Goal: Information Seeking & Learning: Check status

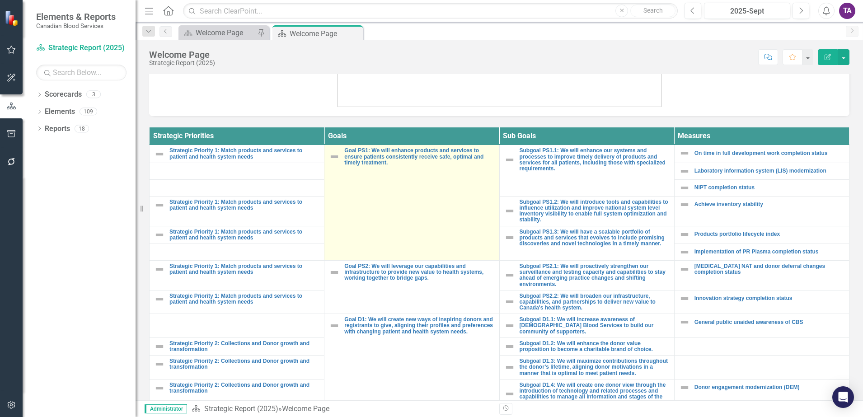
scroll to position [331, 0]
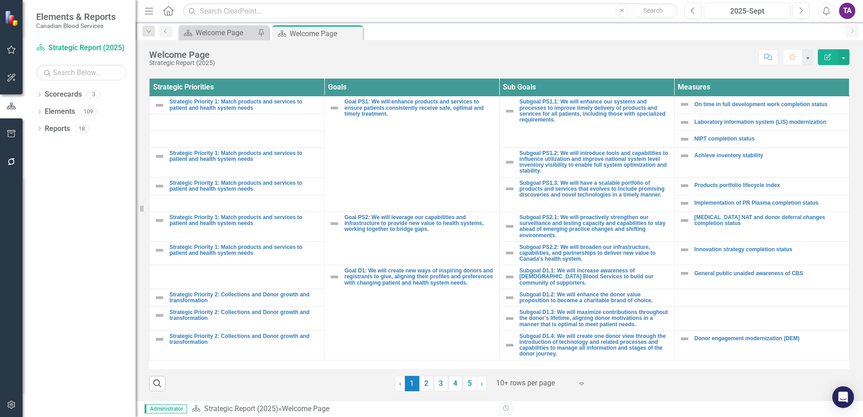
click at [521, 386] on div at bounding box center [534, 383] width 77 height 12
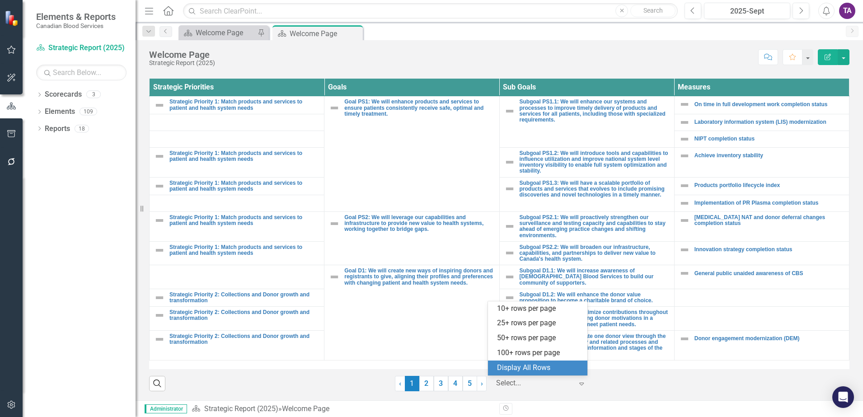
click at [521, 370] on div "Display All Rows" at bounding box center [539, 368] width 85 height 10
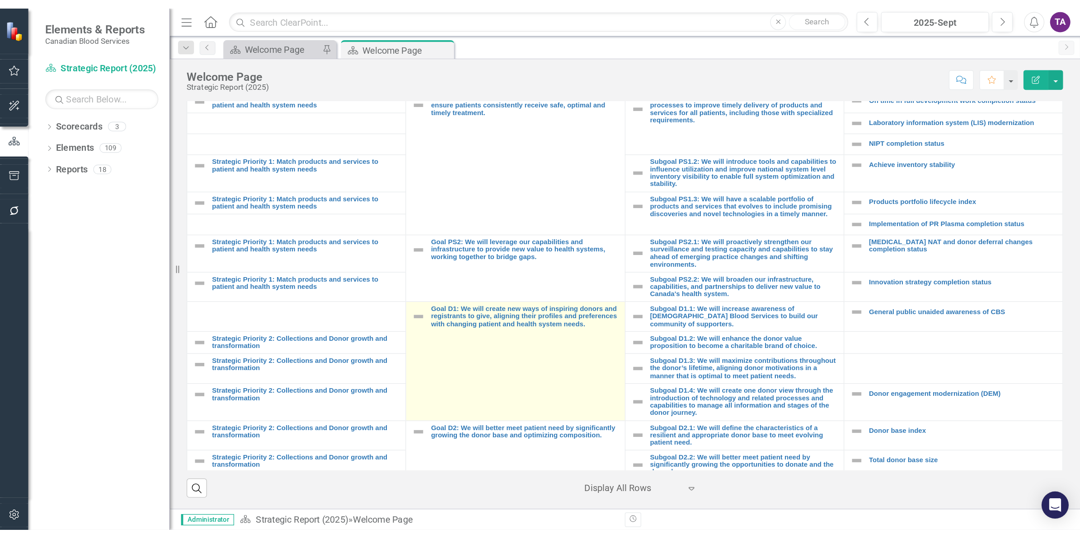
scroll to position [0, 0]
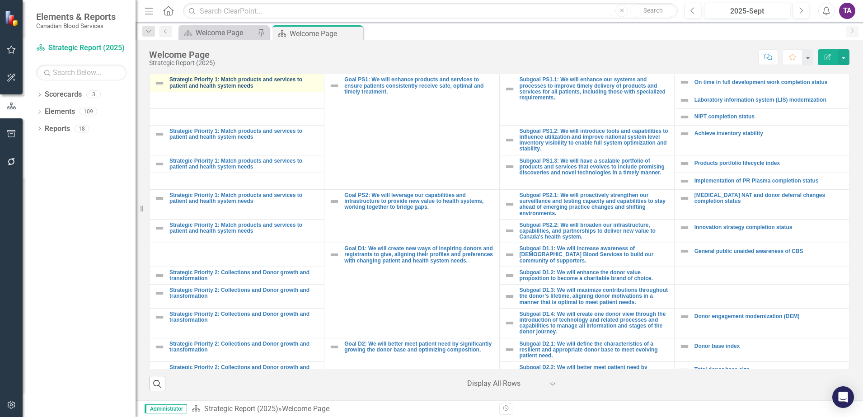
click at [243, 86] on link "Strategic Priority 1: Match products and services to patient and health system …" at bounding box center [244, 83] width 150 height 12
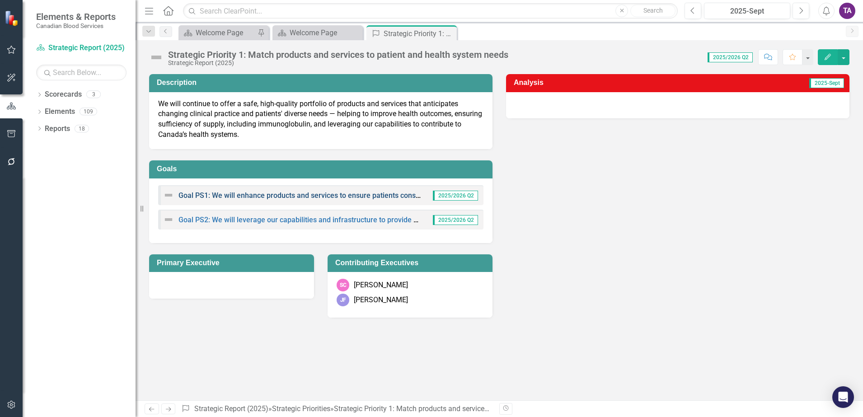
click at [335, 196] on link "Goal PS1: We will enhance products and services to ensure patients consistently…" at bounding box center [379, 195] width 402 height 9
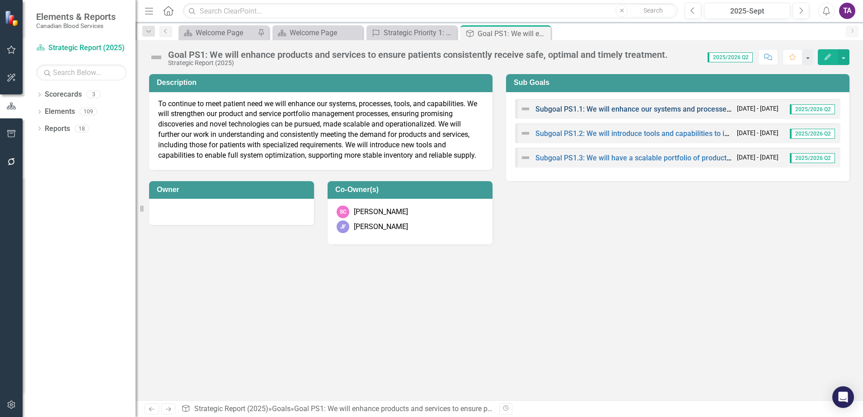
click at [601, 108] on link "Subgoal PS1.1: We will enhance our systems and processes to improve timely deli…" at bounding box center [817, 109] width 565 height 9
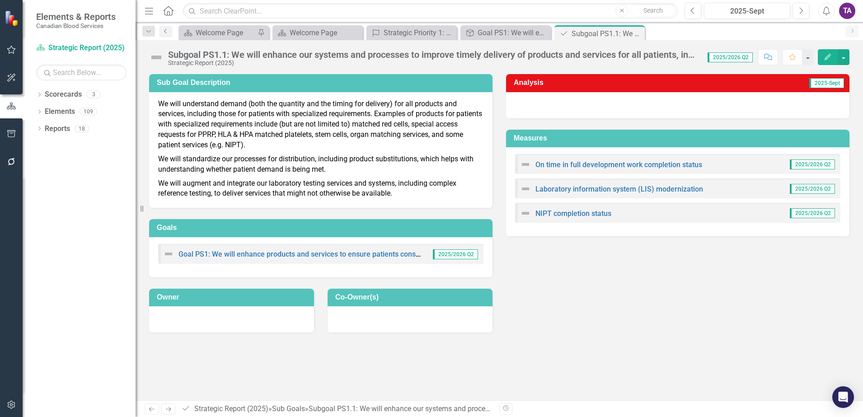
click at [166, 32] on icon at bounding box center [165, 31] width 2 height 5
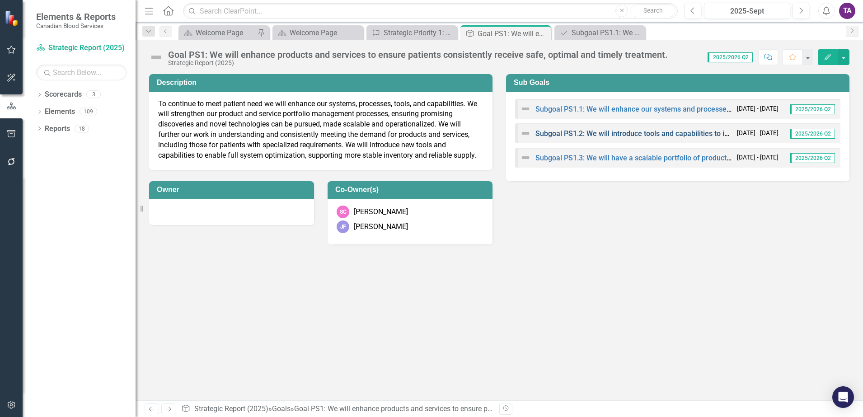
click at [623, 133] on link "Subgoal PS1.2: We will introduce tools and capabilities to influence utilizatio…" at bounding box center [823, 133] width 577 height 9
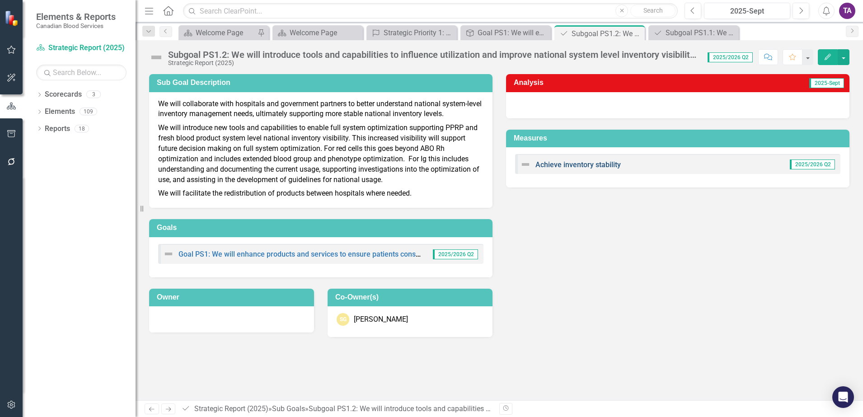
click at [580, 163] on link "Achieve inventory stability" at bounding box center [577, 164] width 85 height 9
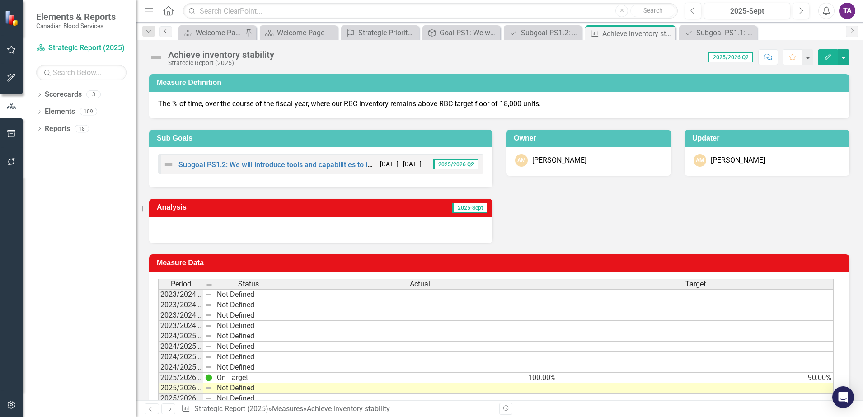
click at [164, 32] on icon "Previous" at bounding box center [165, 30] width 7 height 5
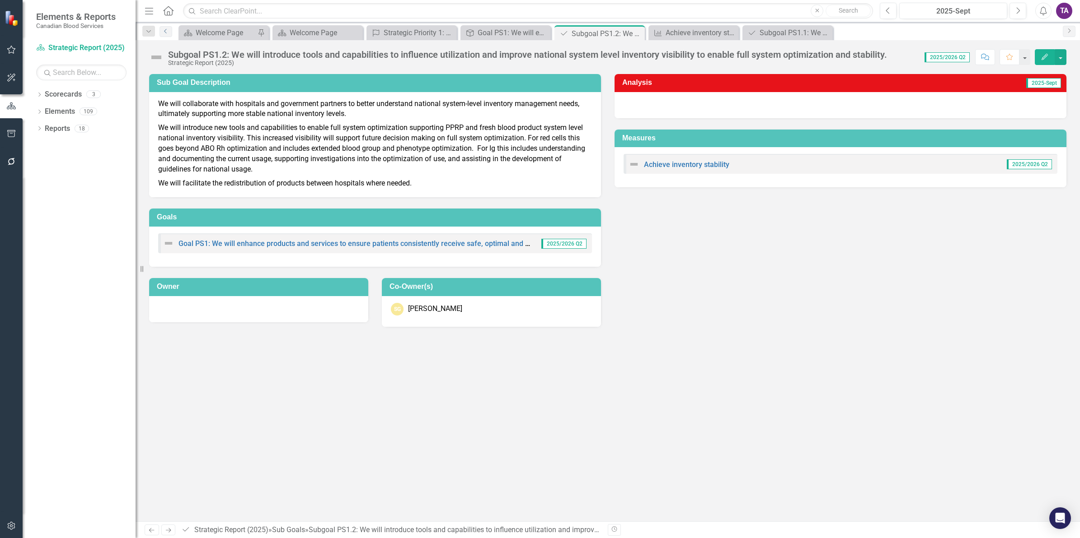
drag, startPoint x: 168, startPoint y: 33, endPoint x: 179, endPoint y: 46, distance: 17.6
click at [168, 33] on icon "Previous" at bounding box center [165, 30] width 7 height 5
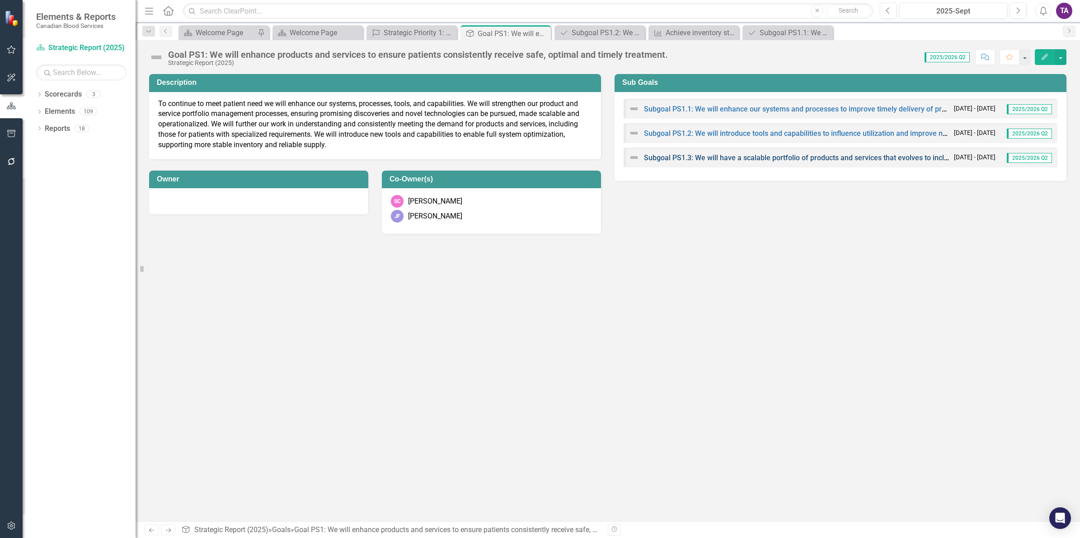
click at [738, 159] on link "Subgoal PS1.3: We will have a scalable portfolio of products and services that …" at bounding box center [907, 158] width 526 height 9
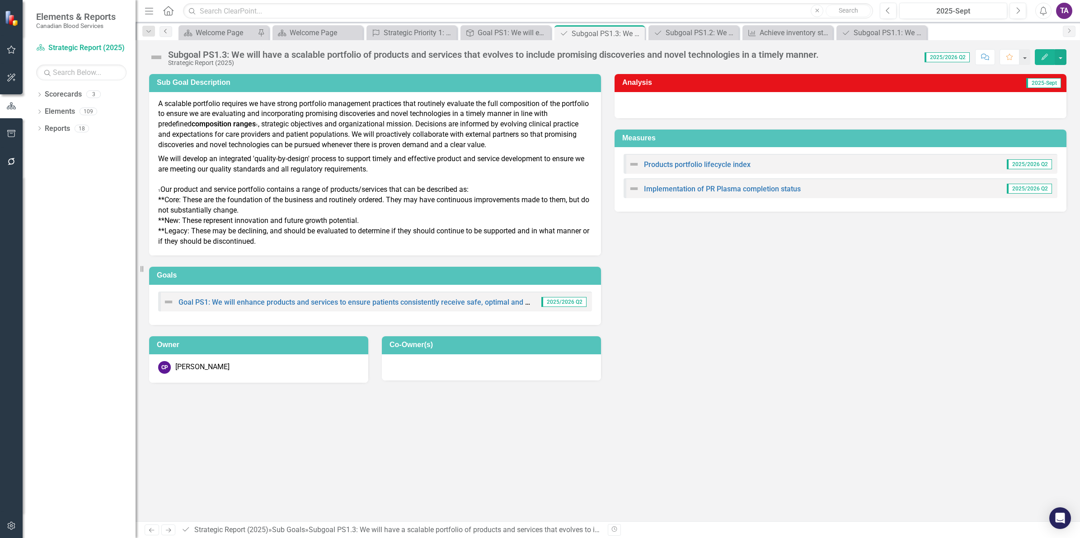
click at [166, 34] on link "Previous" at bounding box center [165, 31] width 13 height 11
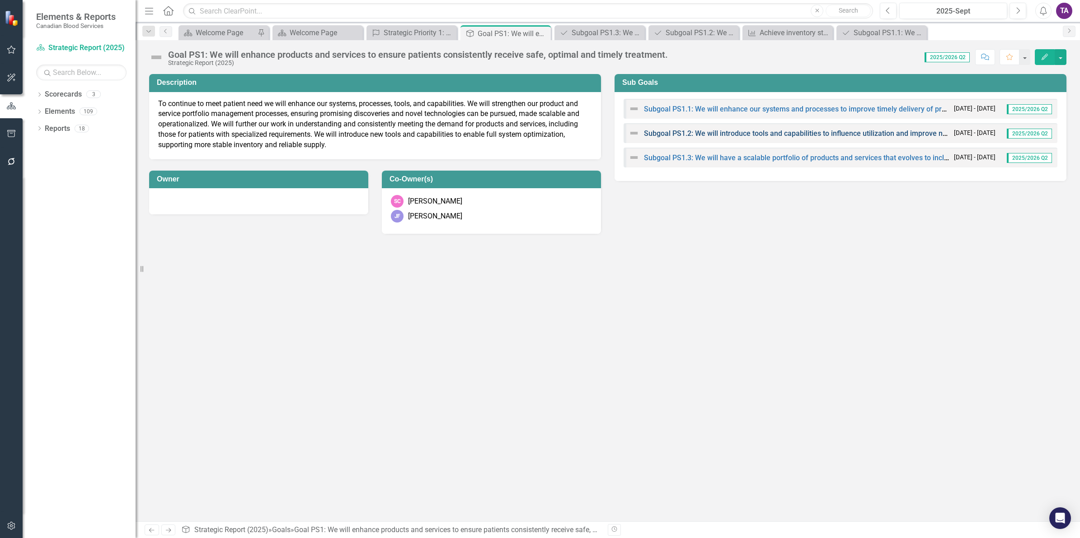
click at [746, 131] on link "Subgoal PS1.2: We will introduce tools and capabilities to influence utilizatio…" at bounding box center [932, 133] width 577 height 9
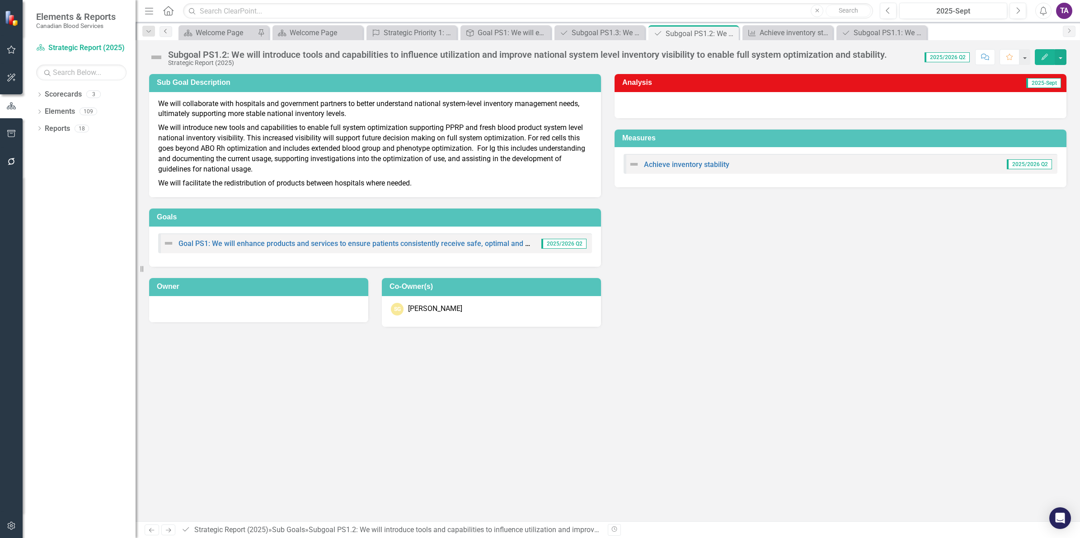
click at [163, 30] on icon "Previous" at bounding box center [165, 30] width 7 height 5
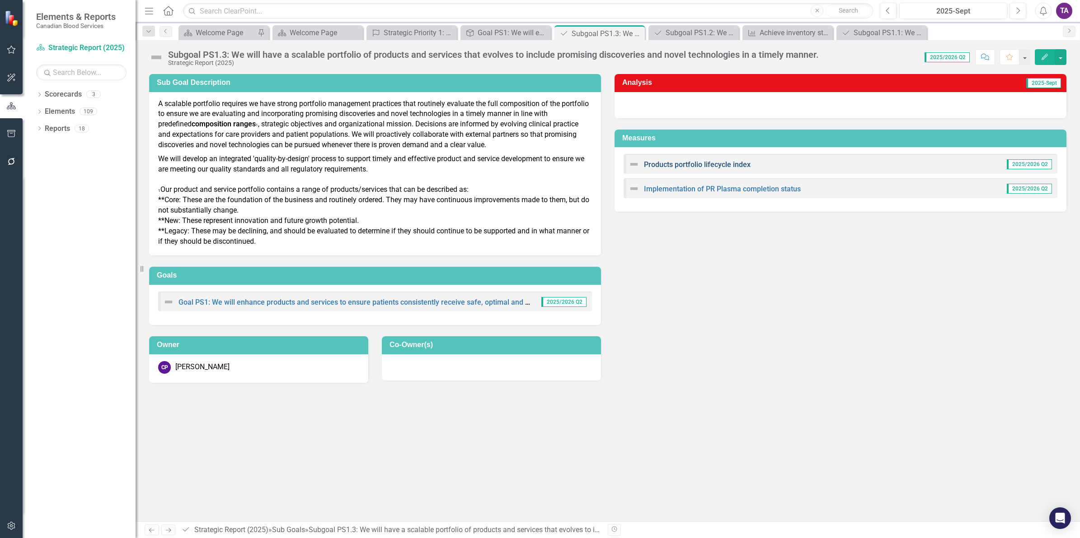
click at [711, 165] on link "Products portfolio lifecycle index" at bounding box center [697, 164] width 107 height 9
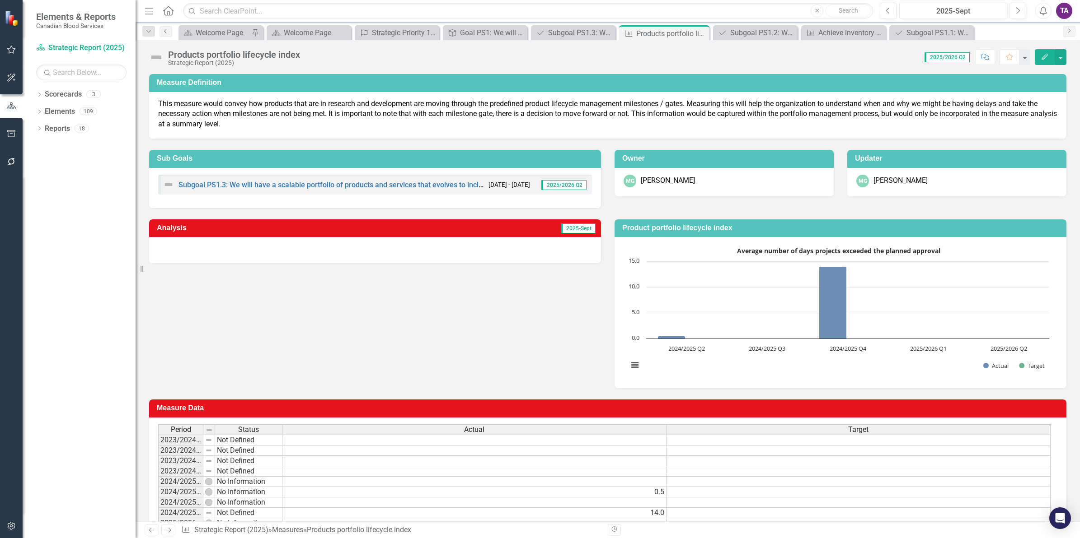
click at [162, 28] on icon "Previous" at bounding box center [165, 30] width 7 height 5
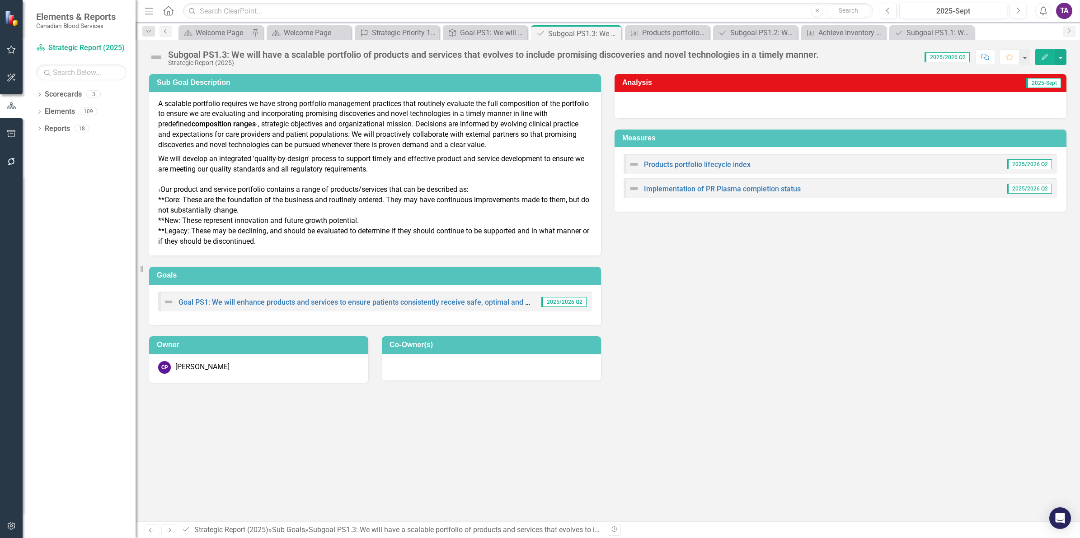
click at [163, 29] on icon "Previous" at bounding box center [165, 30] width 7 height 5
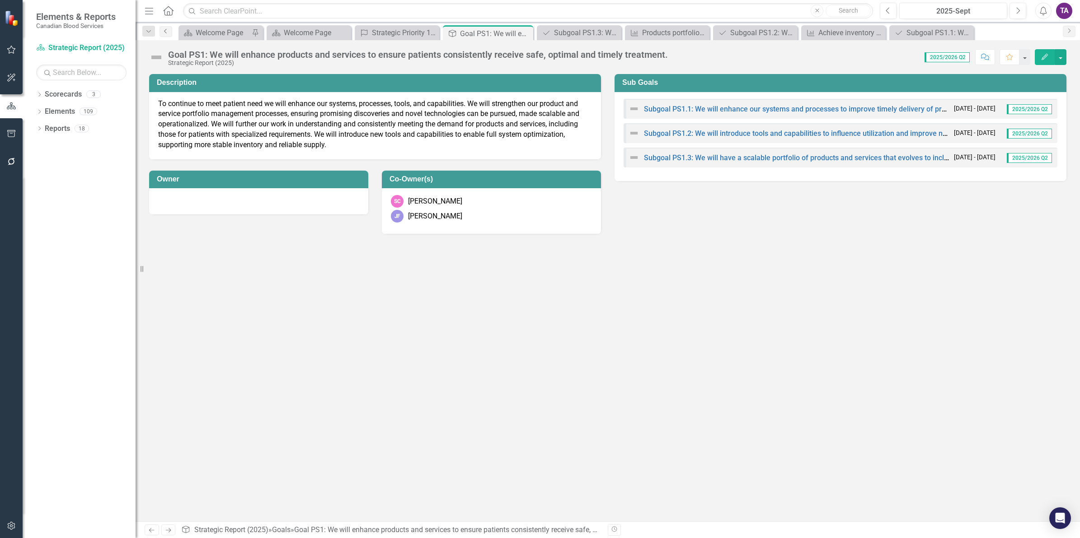
click at [163, 29] on icon "Previous" at bounding box center [165, 30] width 7 height 5
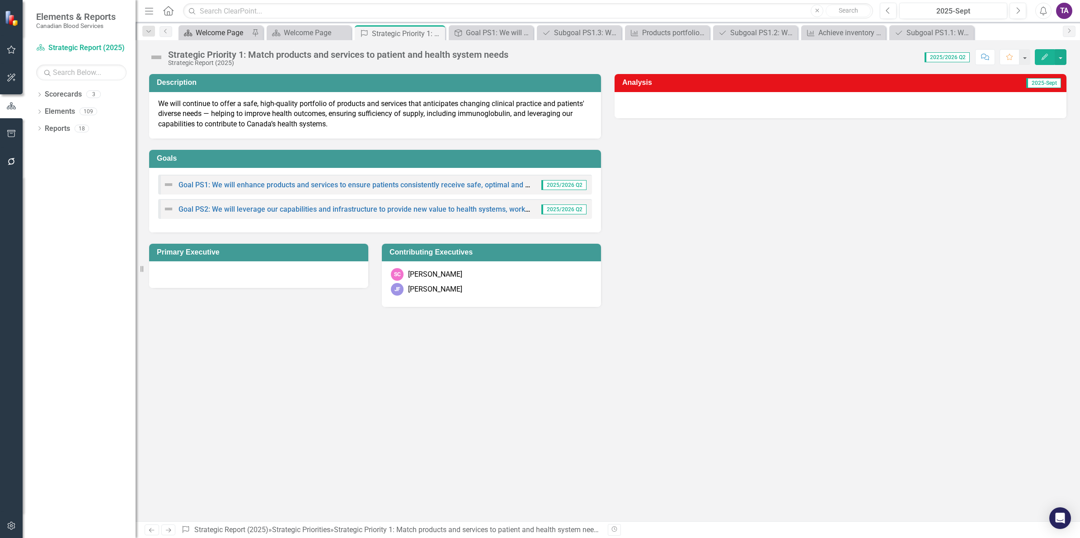
drag, startPoint x: 166, startPoint y: 3, endPoint x: 188, endPoint y: 27, distance: 32.6
click at [168, 5] on div "Menu Home Search Close Search" at bounding box center [506, 10] width 728 height 17
click at [167, 15] on link "Home" at bounding box center [169, 11] width 12 height 14
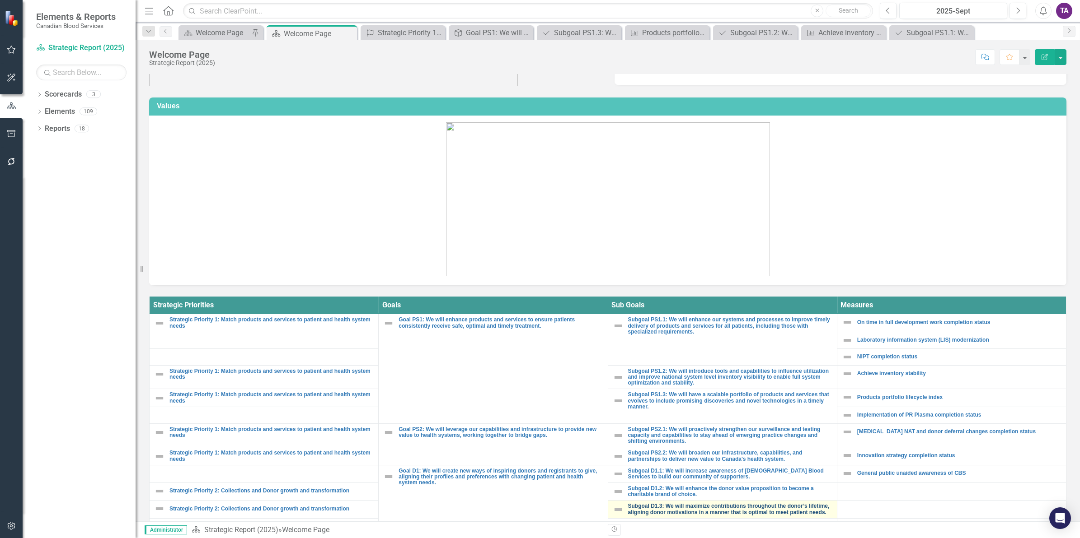
scroll to position [113, 0]
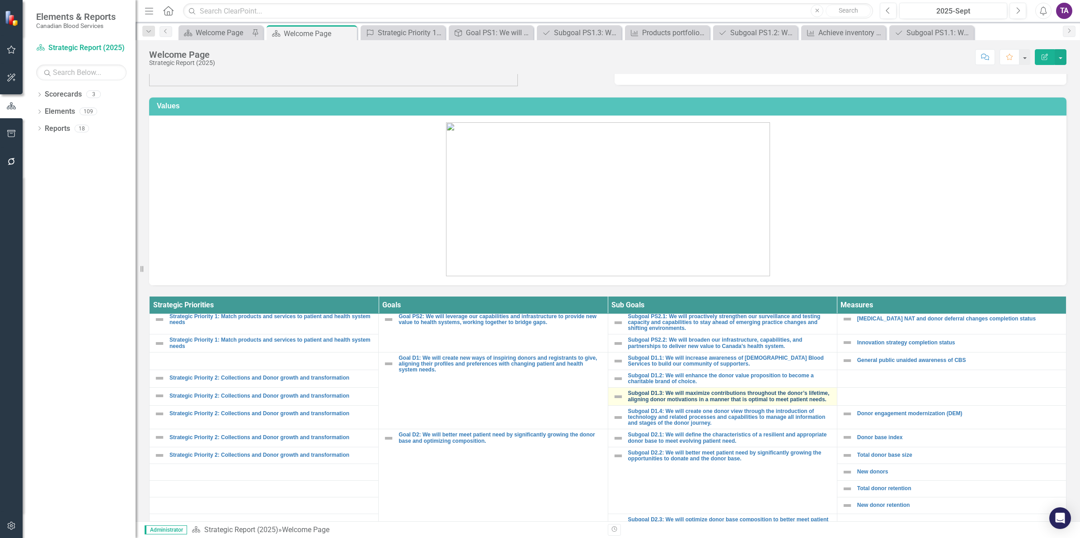
click at [655, 400] on link "Subgoal D1.3: We will maximize contributions throughout the donor’s lifetime, a…" at bounding box center [730, 397] width 204 height 12
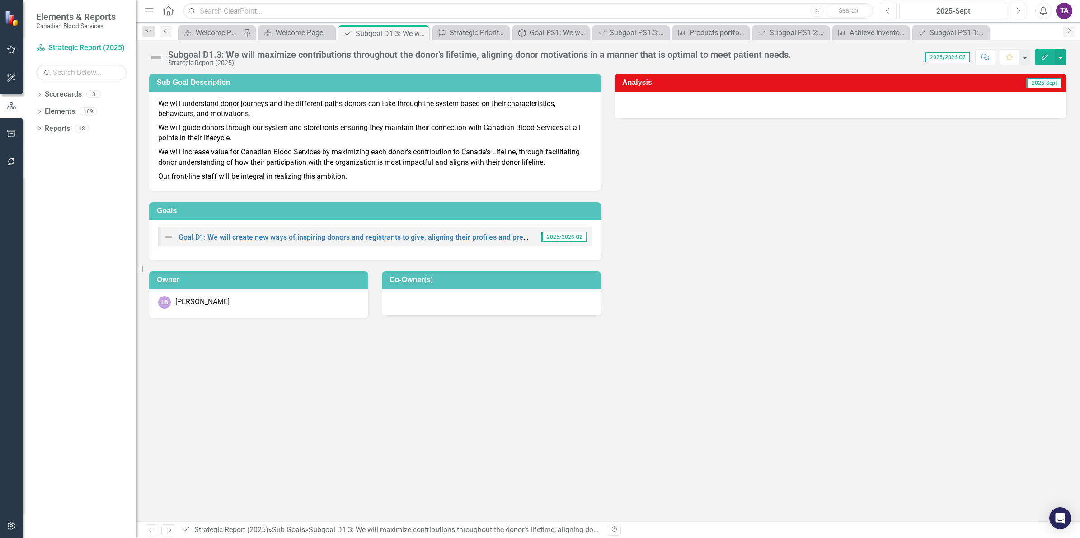
click at [161, 30] on link "Previous" at bounding box center [165, 31] width 13 height 11
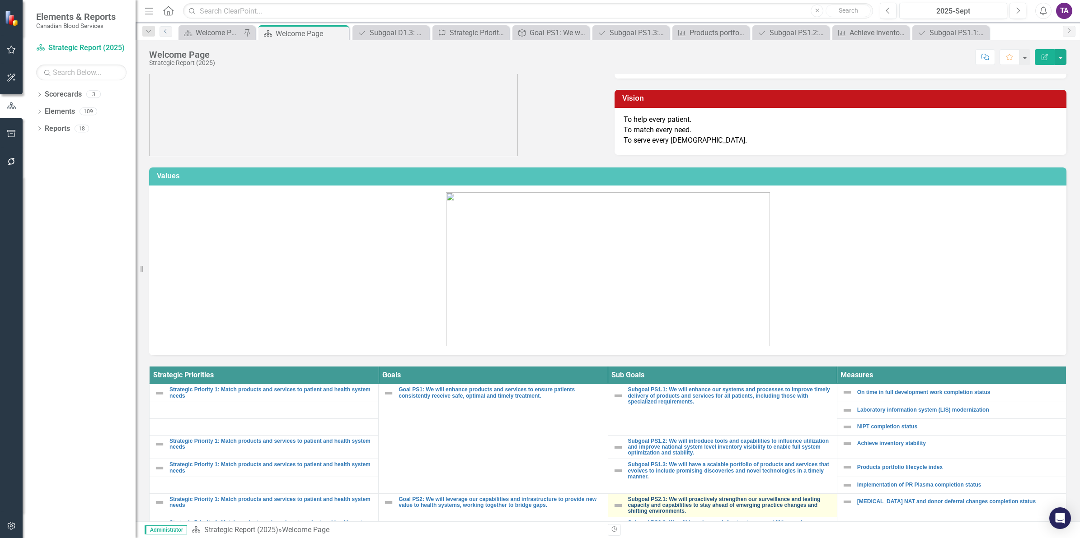
scroll to position [113, 0]
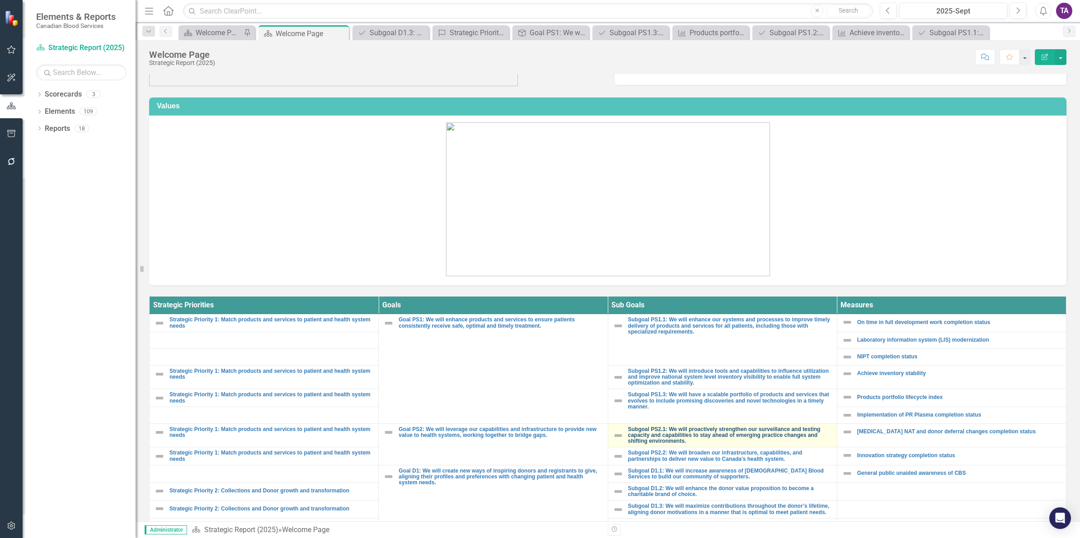
click at [655, 416] on link "Subgoal PS2.1: We will proactively strengthen our surveillance and testing capa…" at bounding box center [730, 436] width 204 height 18
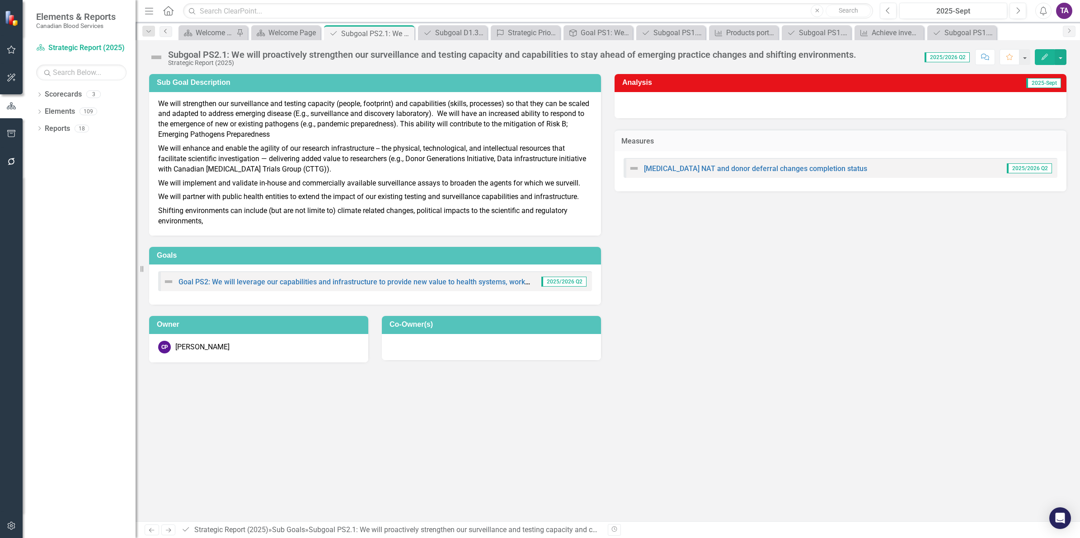
click at [166, 33] on icon "Previous" at bounding box center [165, 30] width 7 height 5
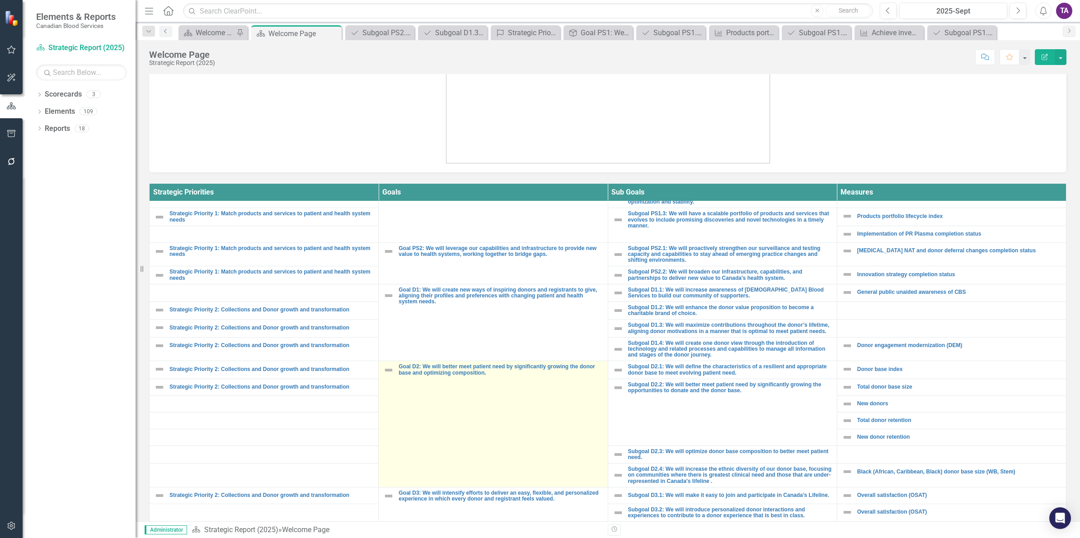
scroll to position [169, 0]
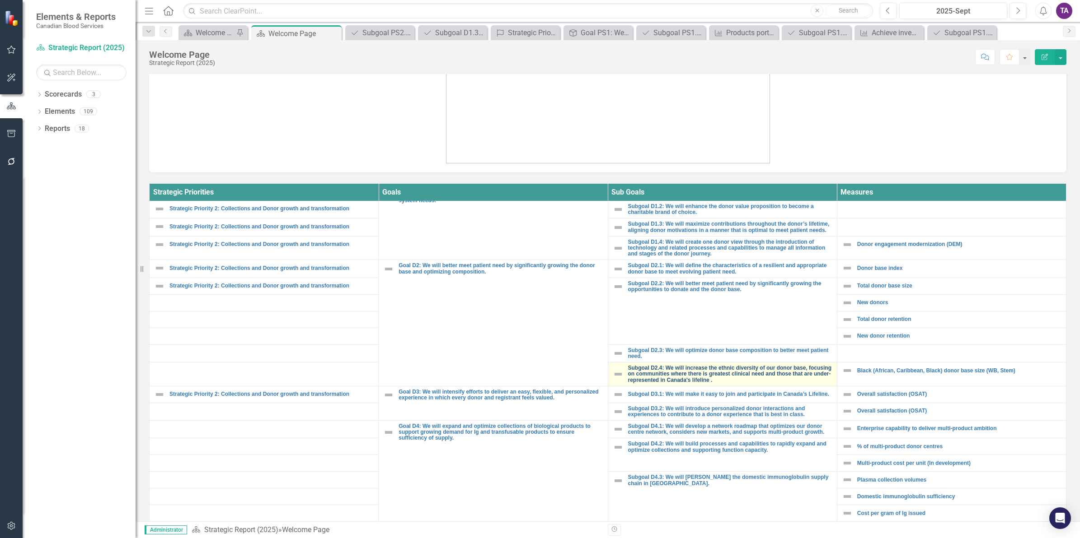
click at [678, 380] on link "Subgoal D2.4: We will increase the ethnic diversity of our donor base, focusing…" at bounding box center [730, 374] width 204 height 18
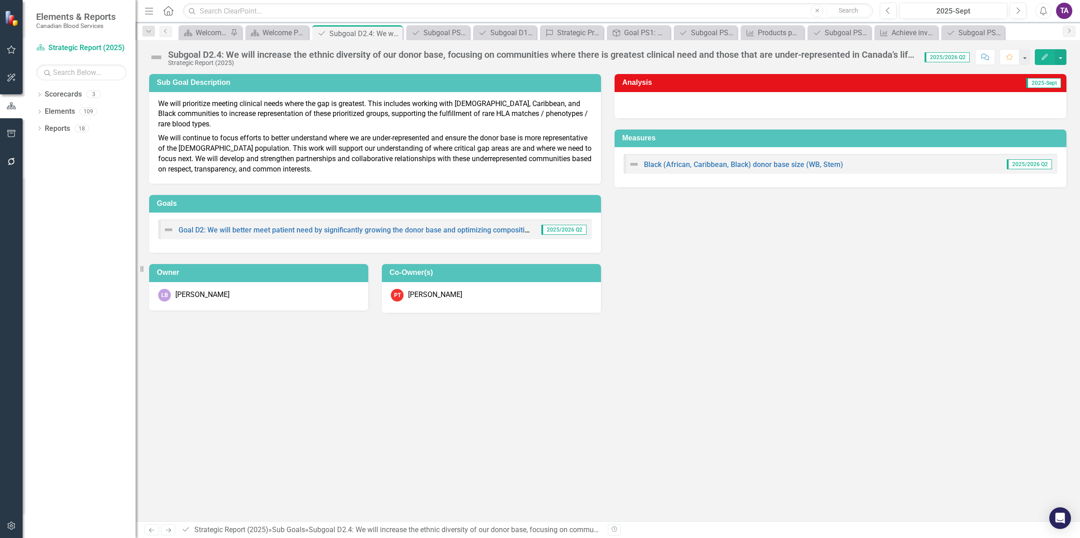
click at [286, 222] on div "Goal D2: We will better meet patient need by significantly growing the donor ba…" at bounding box center [375, 230] width 434 height 20
click at [285, 229] on link "Goal D2: We will better meet patient need by significantly growing the donor ba…" at bounding box center [356, 230] width 356 height 9
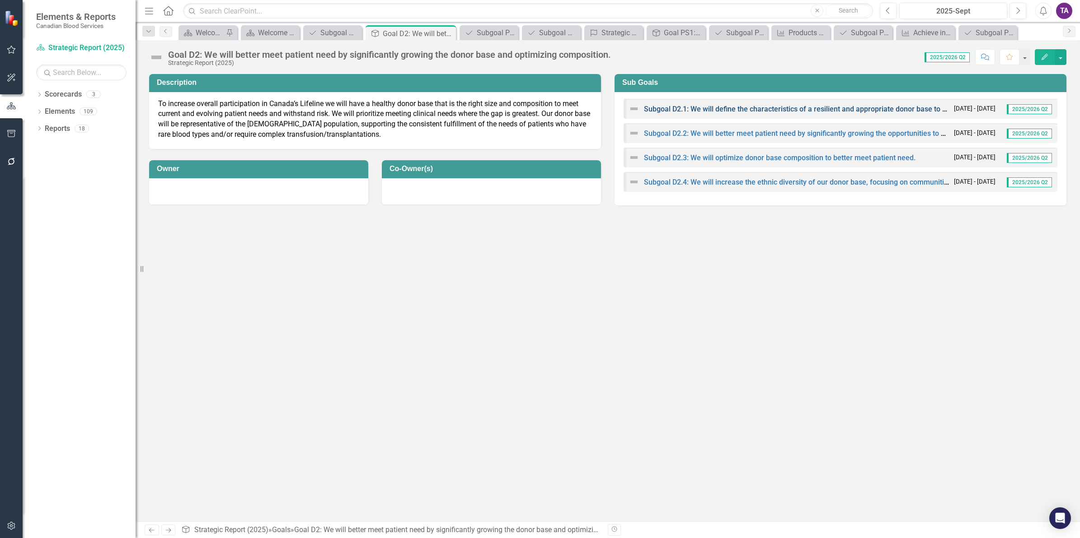
click at [710, 109] on link "Subgoal D2.1: We will define the characteristics of a resilient and appropriate…" at bounding box center [838, 109] width 388 height 9
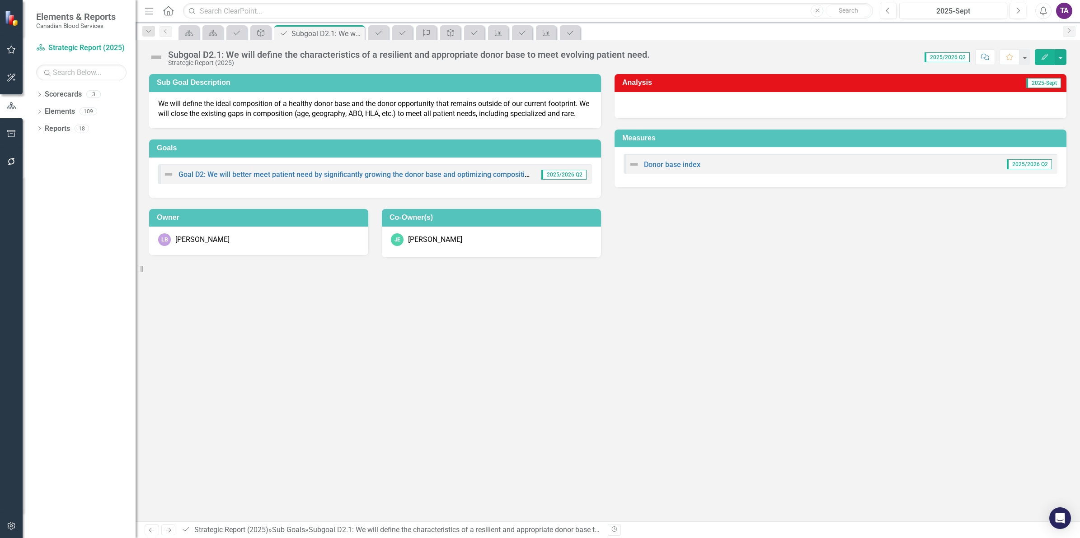
click at [665, 170] on div "Donor base index 2025/2026 Q2" at bounding box center [840, 164] width 434 height 20
click at [664, 164] on link "Donor base index" at bounding box center [672, 164] width 56 height 9
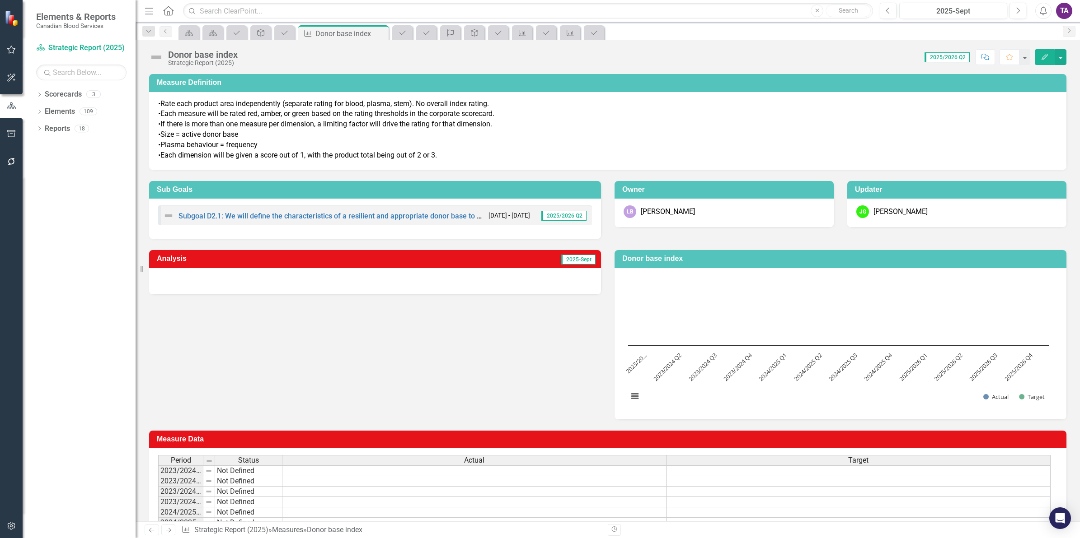
click at [167, 12] on icon "Home" at bounding box center [168, 10] width 12 height 9
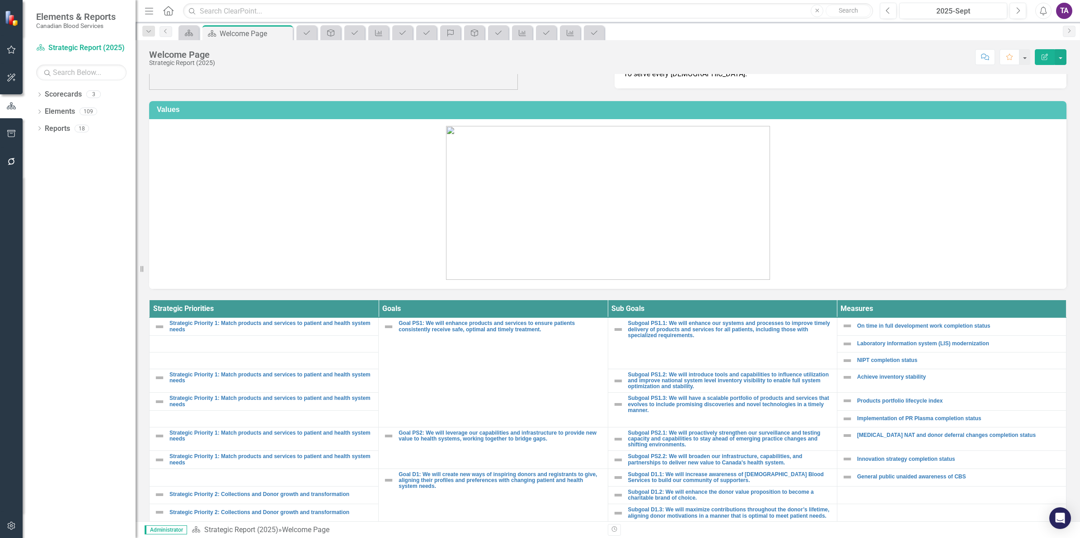
scroll to position [169, 0]
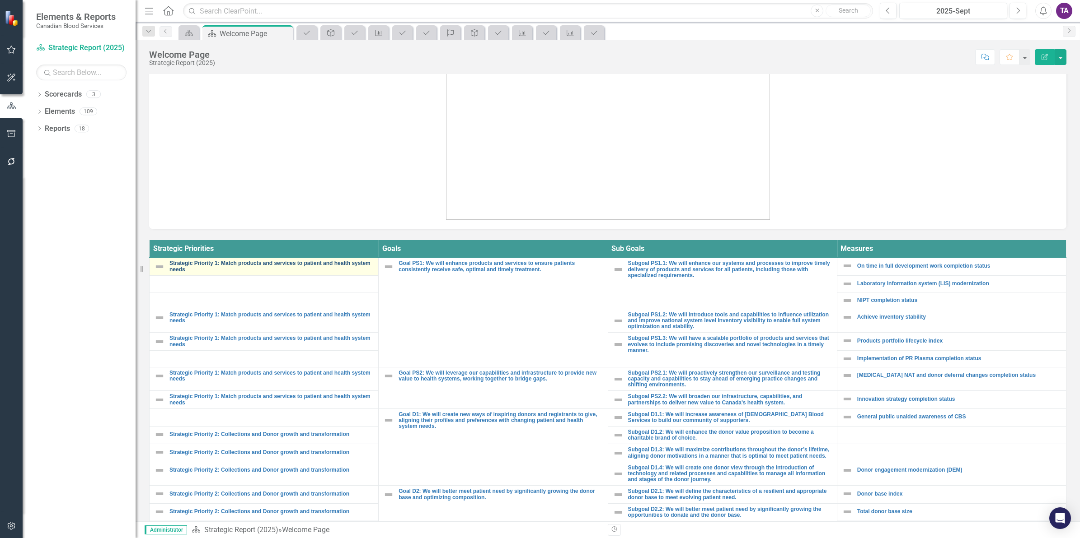
click at [261, 267] on link "Strategic Priority 1: Match products and services to patient and health system …" at bounding box center [271, 267] width 204 height 12
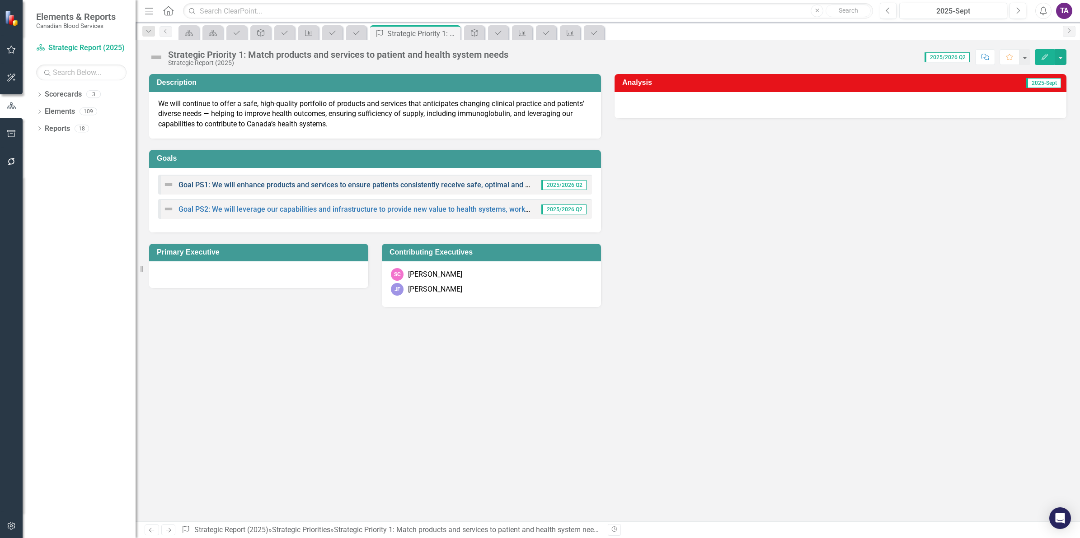
click at [318, 183] on link "Goal PS1: We will enhance products and services to ensure patients consistently…" at bounding box center [379, 185] width 402 height 9
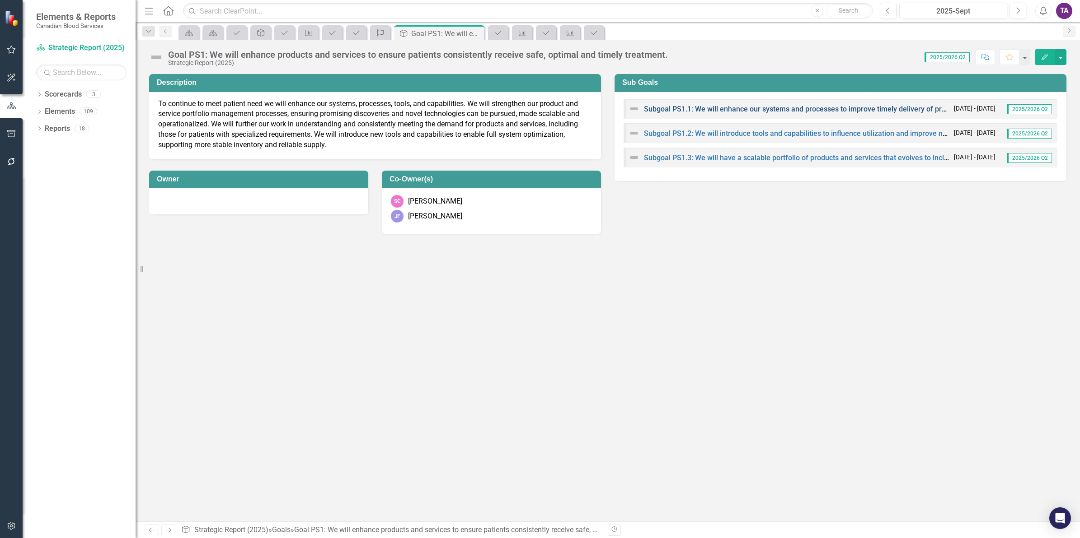
click at [723, 108] on link "Subgoal PS1.1: We will enhance our systems and processes to improve timely deli…" at bounding box center [926, 109] width 565 height 9
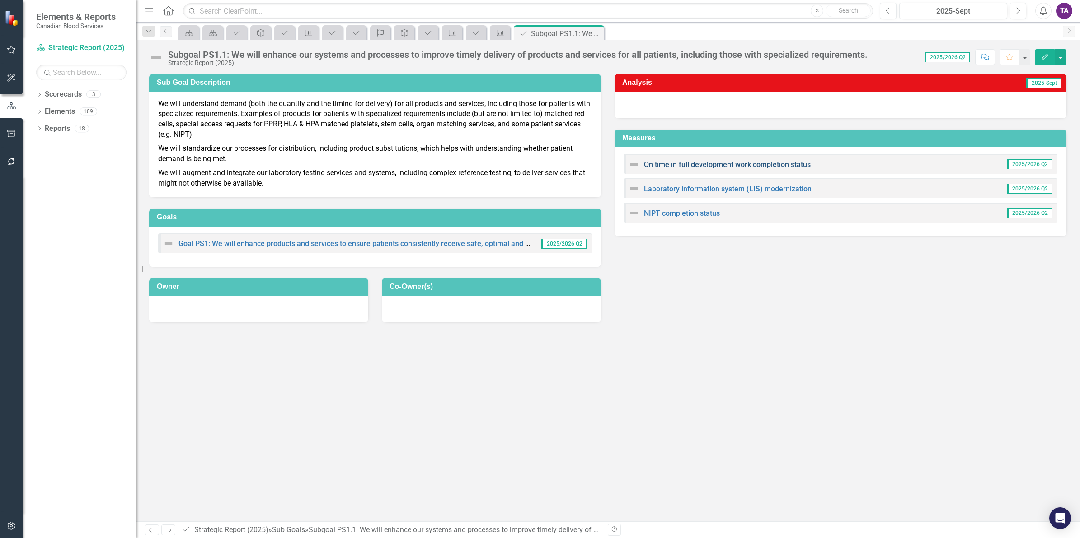
click at [717, 164] on link "On time in full development work completion status" at bounding box center [727, 164] width 167 height 9
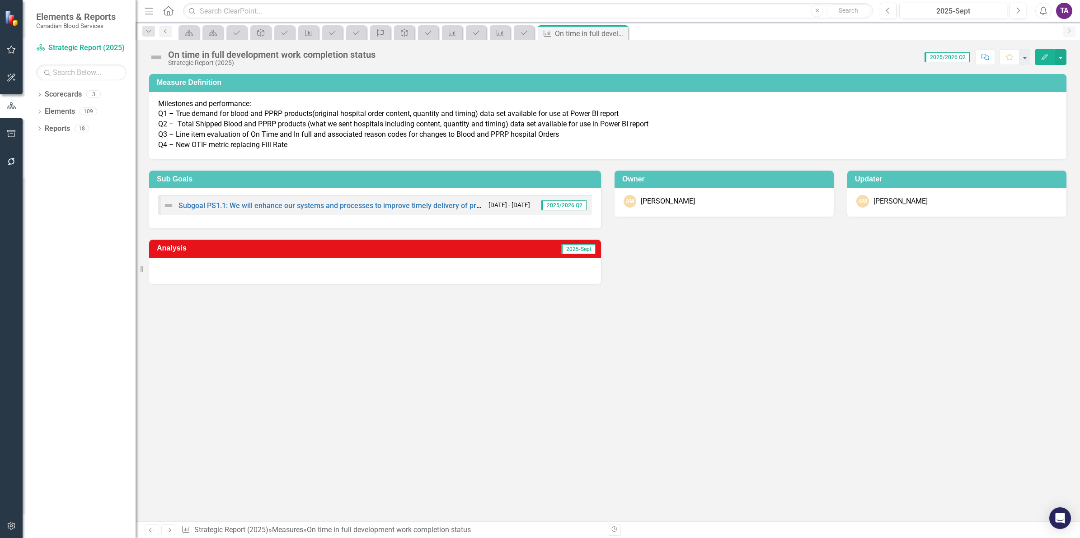
click at [163, 33] on icon "Previous" at bounding box center [165, 30] width 7 height 5
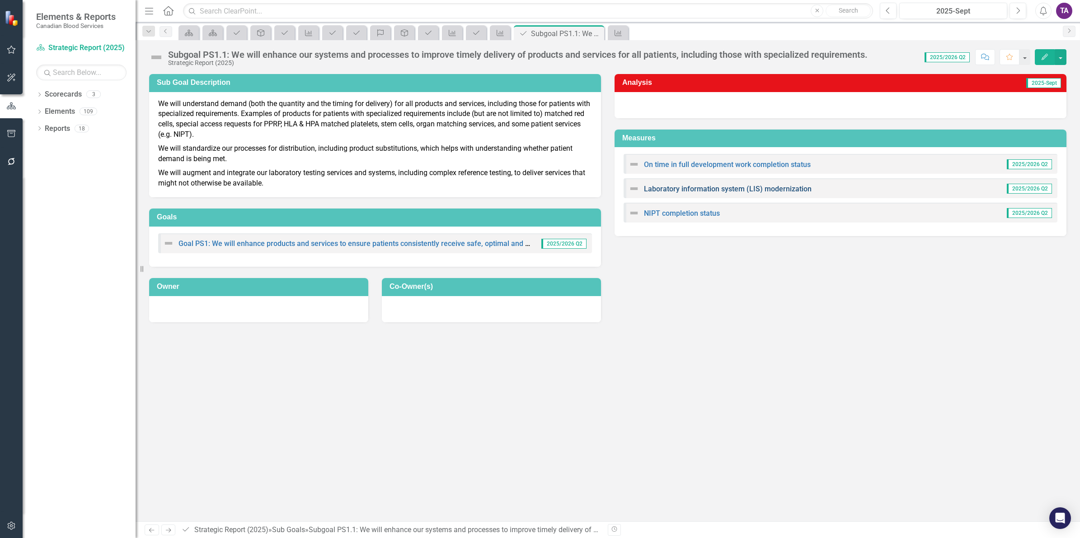
click at [683, 191] on link "Laboratory information system (LIS) modernization" at bounding box center [728, 189] width 168 height 9
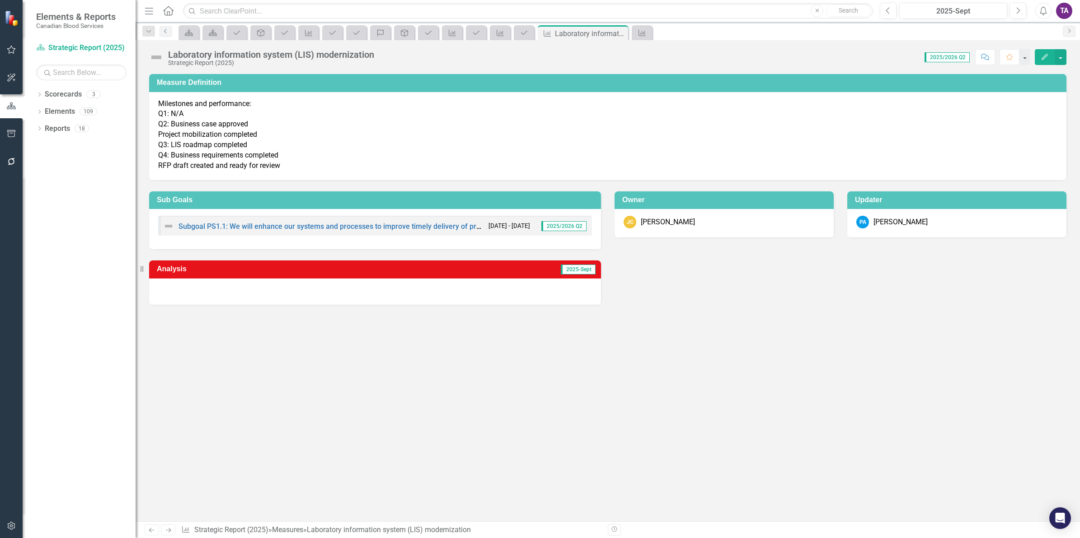
drag, startPoint x: 162, startPoint y: 32, endPoint x: 162, endPoint y: 39, distance: 7.7
click at [162, 33] on icon "Previous" at bounding box center [165, 30] width 7 height 5
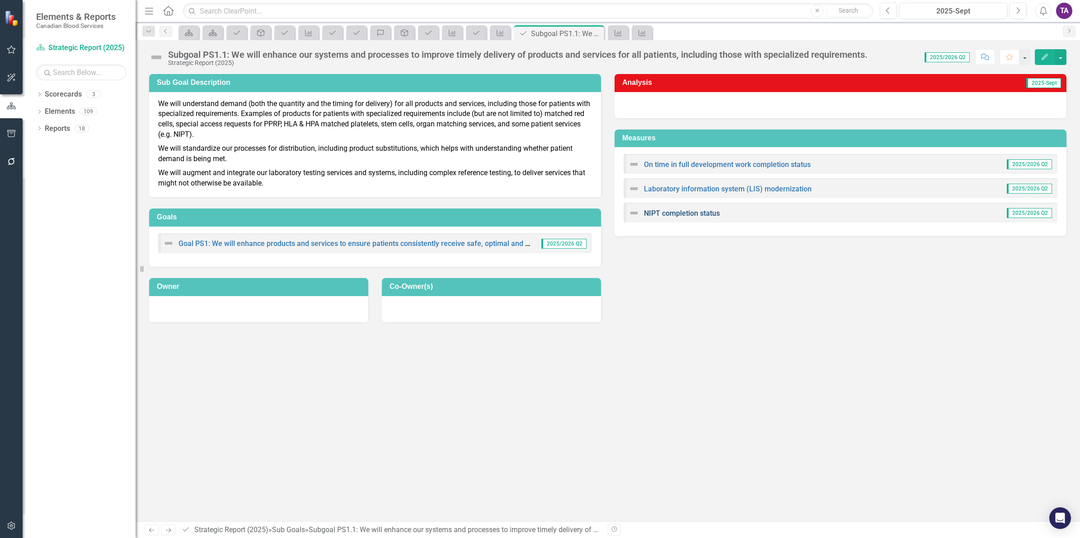
click at [694, 213] on link "NIPT completion status" at bounding box center [682, 213] width 76 height 9
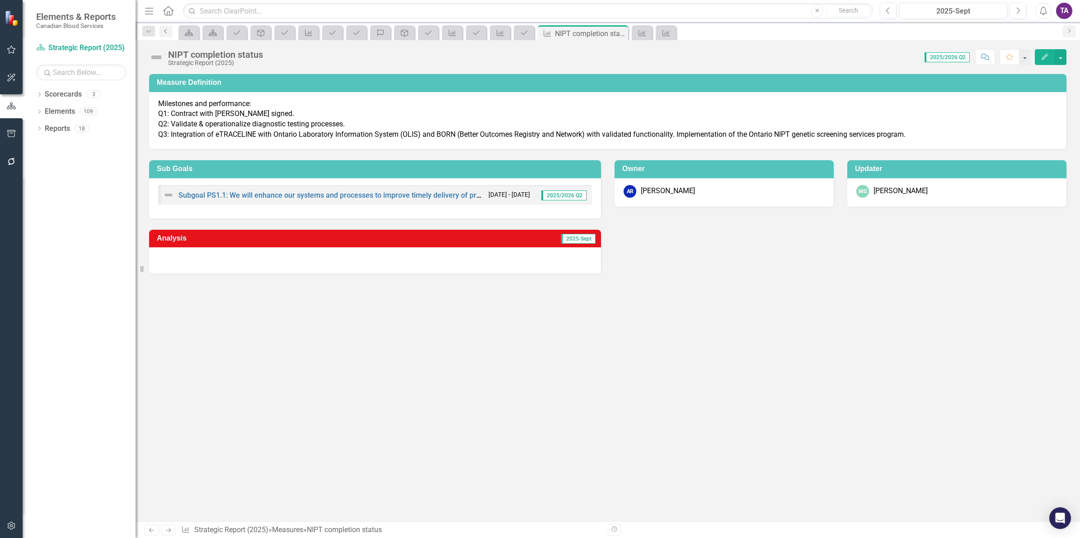
click at [165, 30] on icon "Previous" at bounding box center [165, 30] width 7 height 5
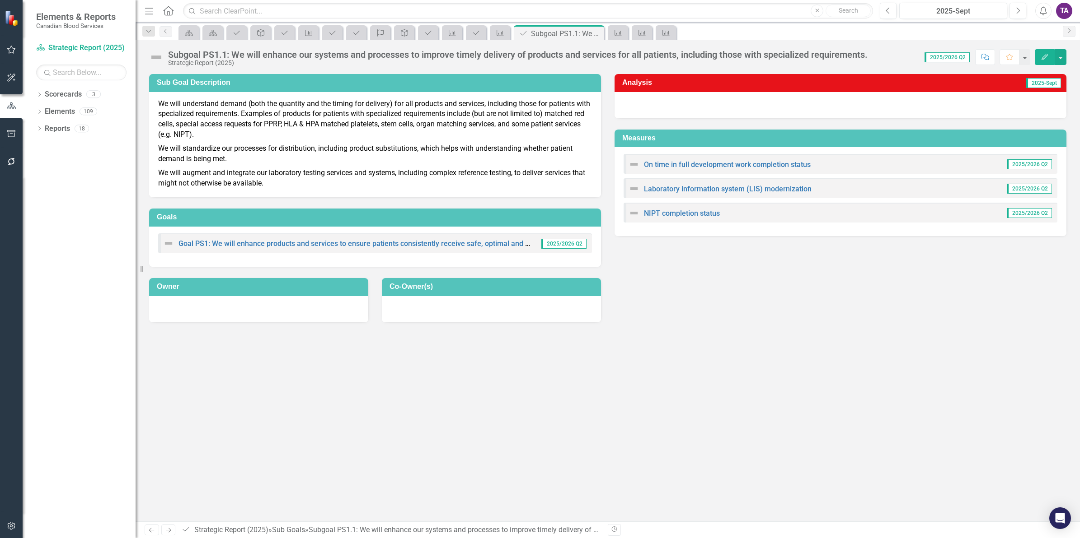
drag, startPoint x: 168, startPoint y: 13, endPoint x: 191, endPoint y: 39, distance: 34.9
click at [168, 14] on icon "Home" at bounding box center [168, 10] width 12 height 9
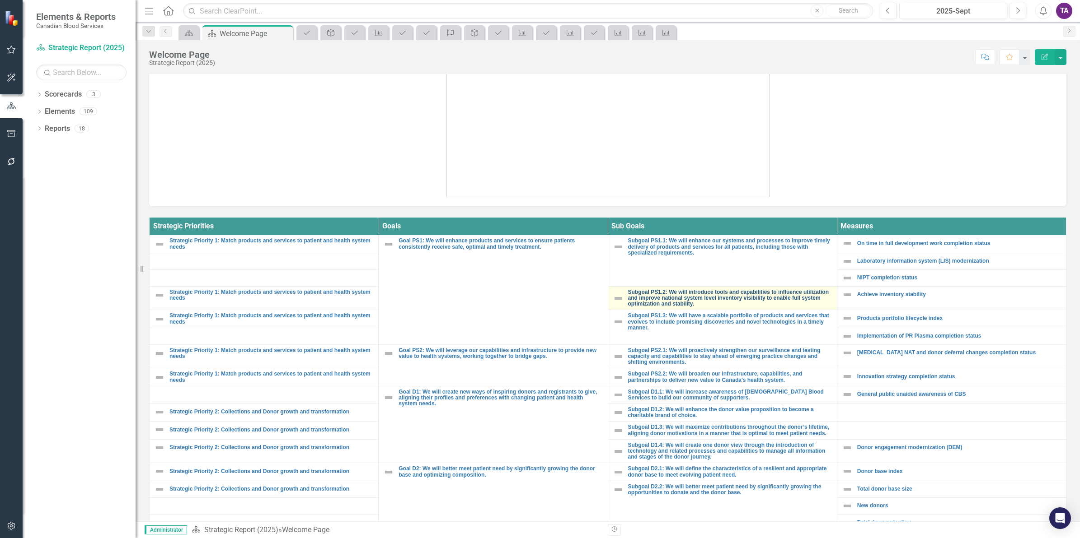
scroll to position [226, 0]
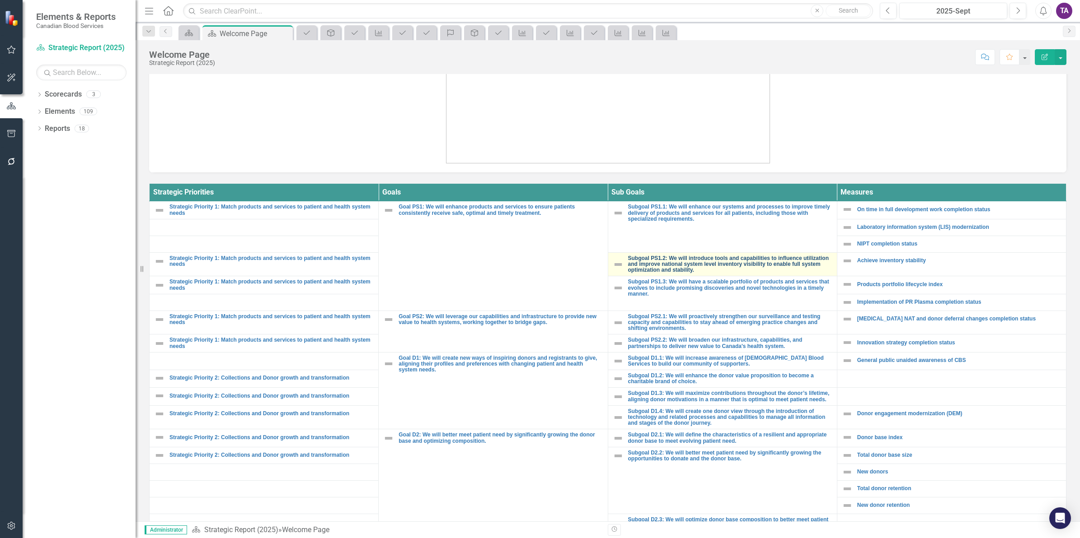
click at [678, 257] on link "Subgoal PS1.2: We will introduce tools and capabilities to influence utilizatio…" at bounding box center [730, 265] width 204 height 18
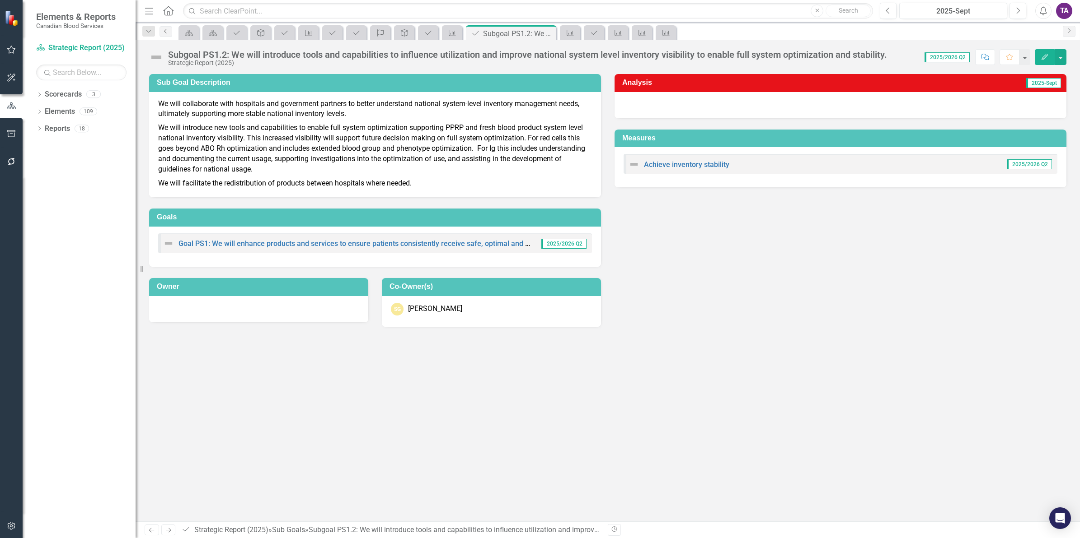
click at [168, 33] on icon "Previous" at bounding box center [165, 30] width 7 height 5
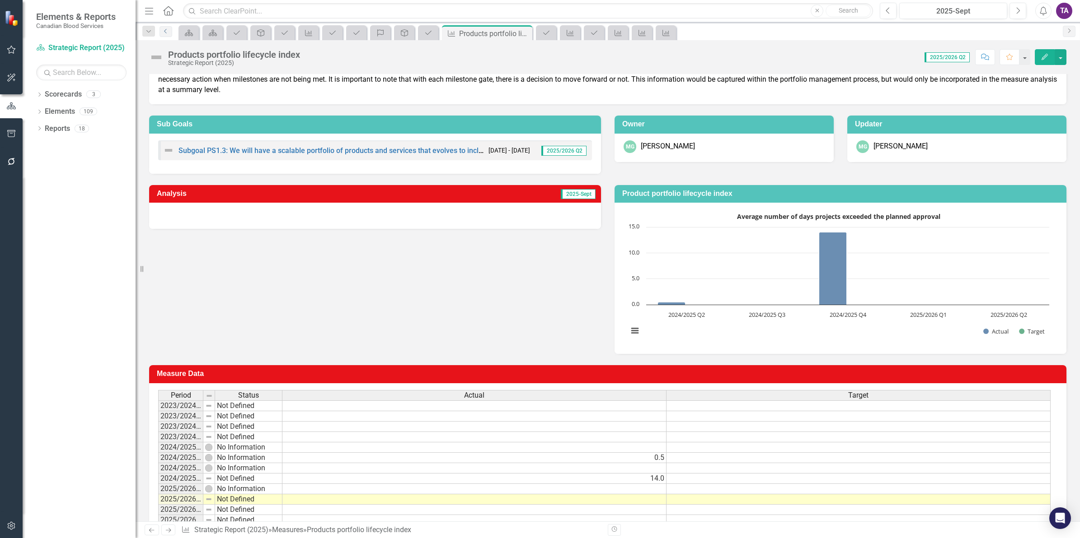
scroll to position [68, 0]
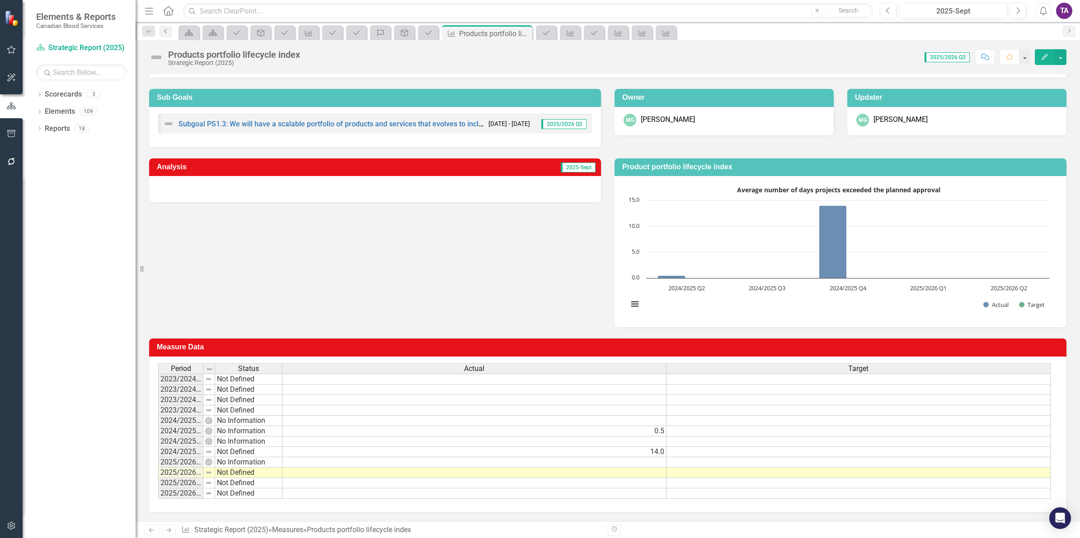
click at [170, 36] on link "Previous" at bounding box center [165, 31] width 13 height 11
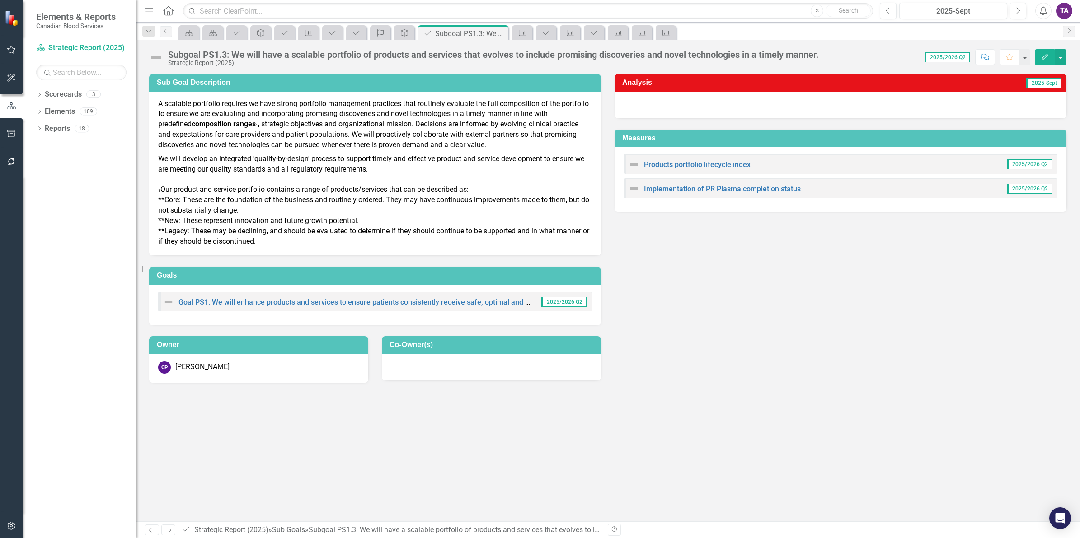
click at [173, 9] on icon at bounding box center [168, 10] width 10 height 9
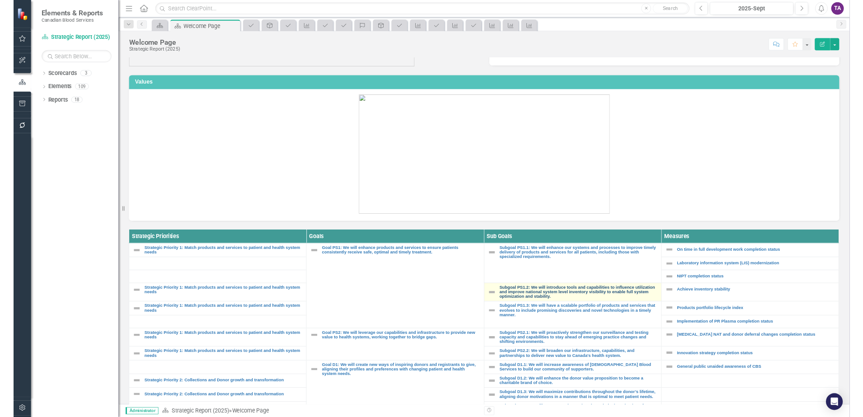
scroll to position [169, 0]
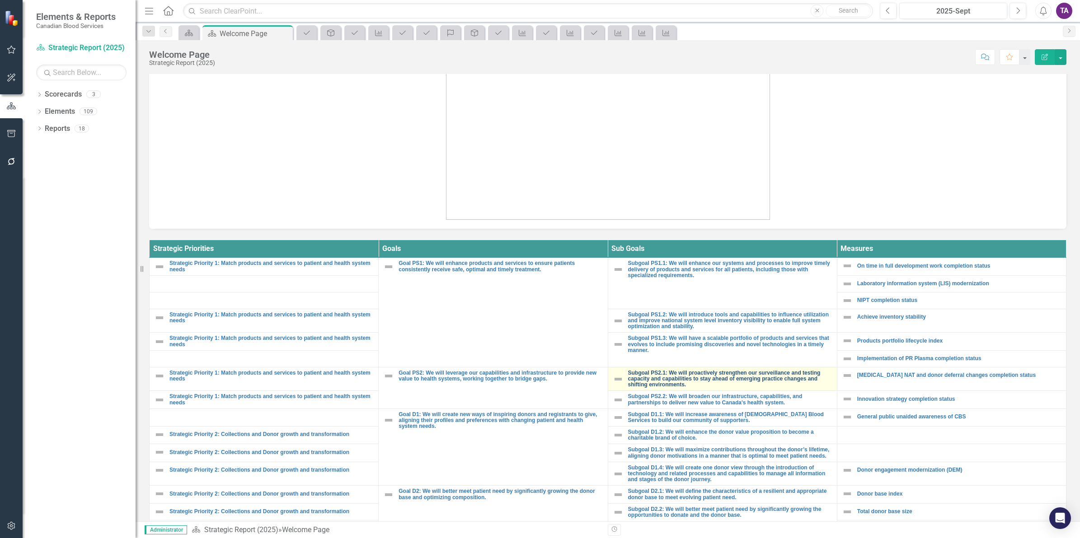
click at [676, 384] on link "Subgoal PS2.1: We will proactively strengthen our surveillance and testing capa…" at bounding box center [730, 379] width 204 height 18
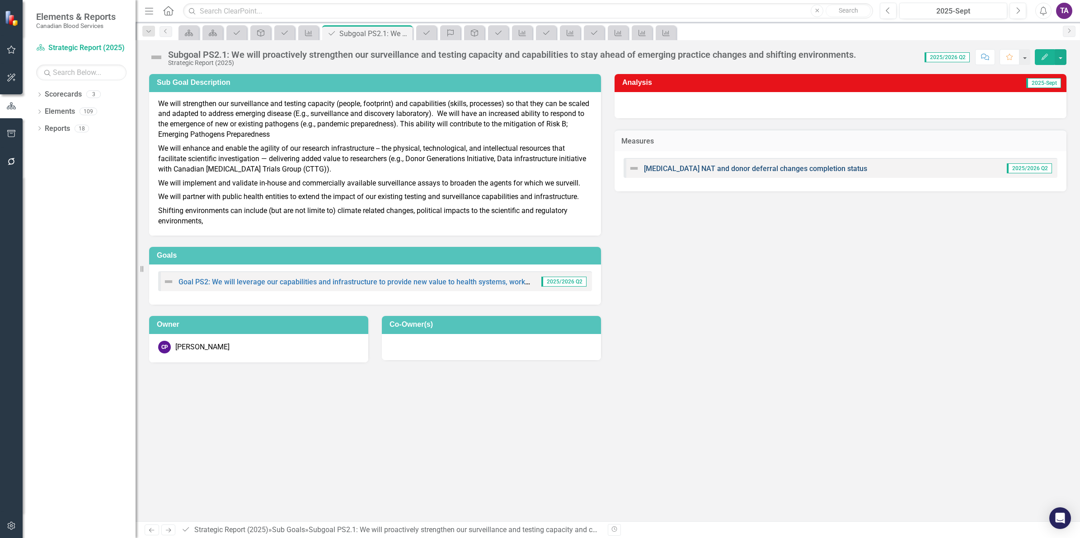
click at [732, 170] on link "[MEDICAL_DATA] NAT and donor deferral changes completion status" at bounding box center [755, 168] width 223 height 9
